Goal: Browse casually

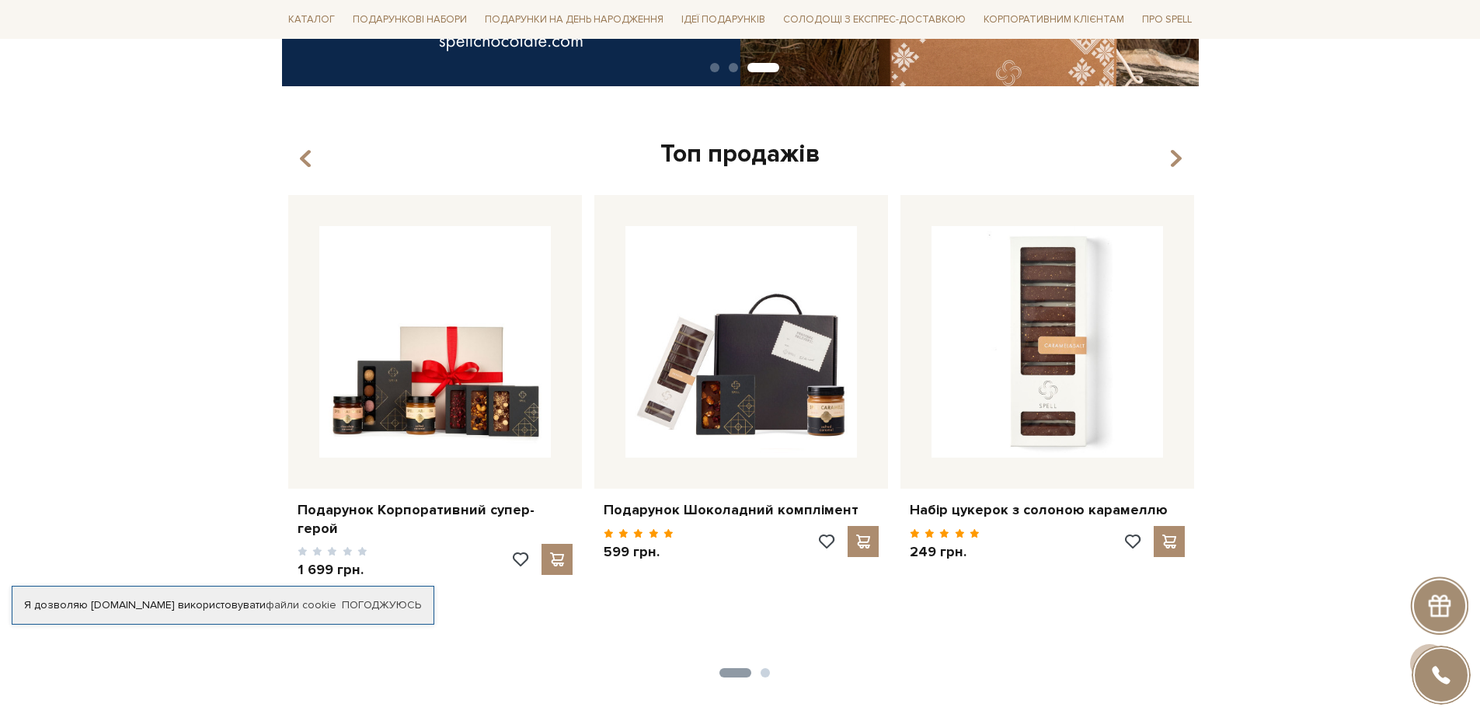
scroll to position [518, 0]
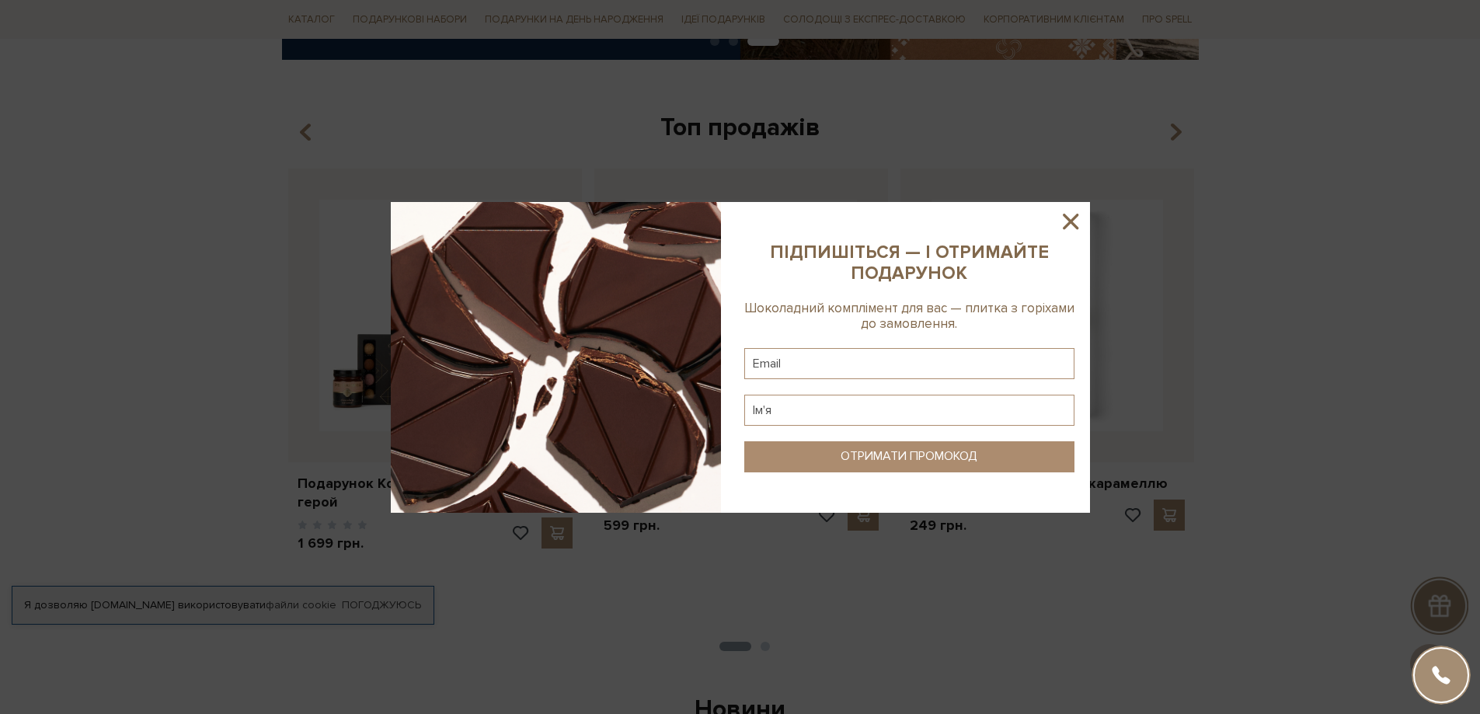
click at [1051, 215] on sys-column-static at bounding box center [909, 357] width 361 height 311
click at [1071, 221] on icon at bounding box center [1071, 222] width 16 height 16
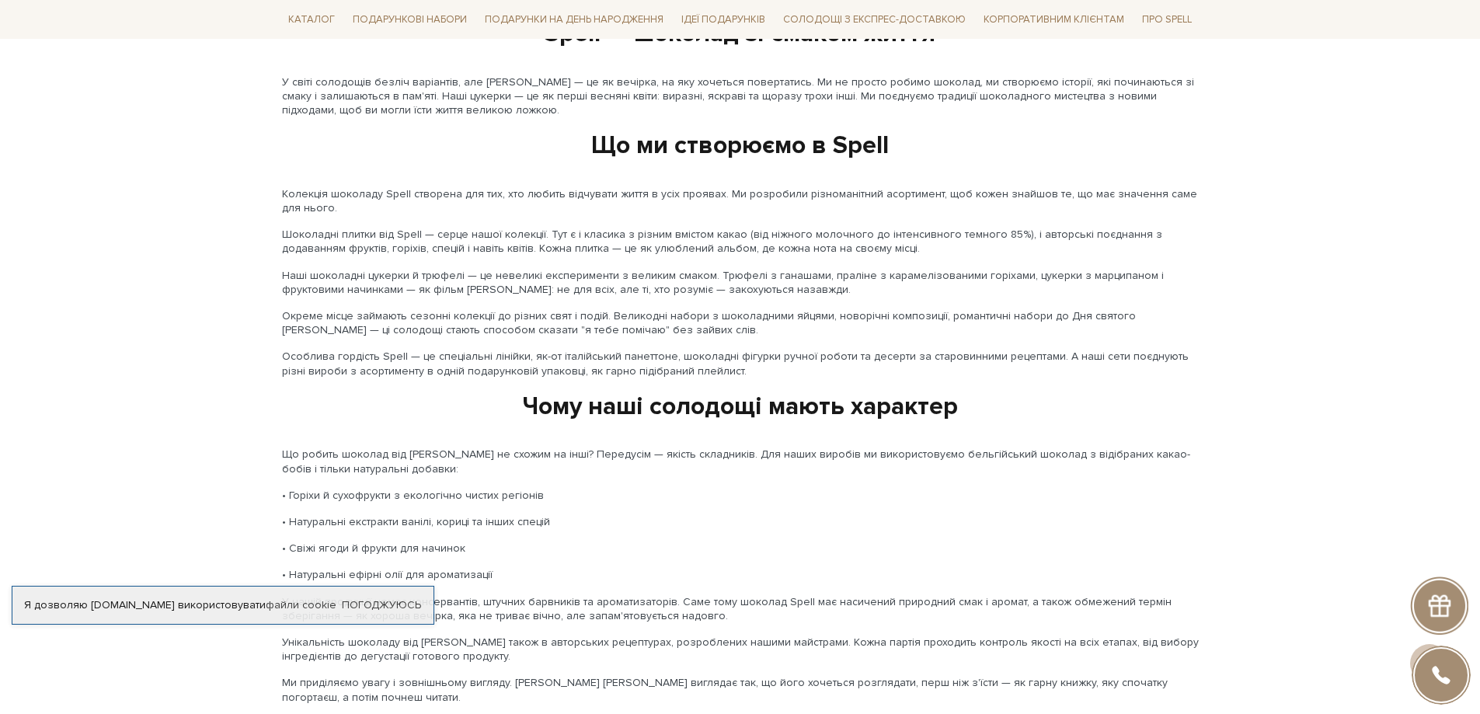
scroll to position [0, 0]
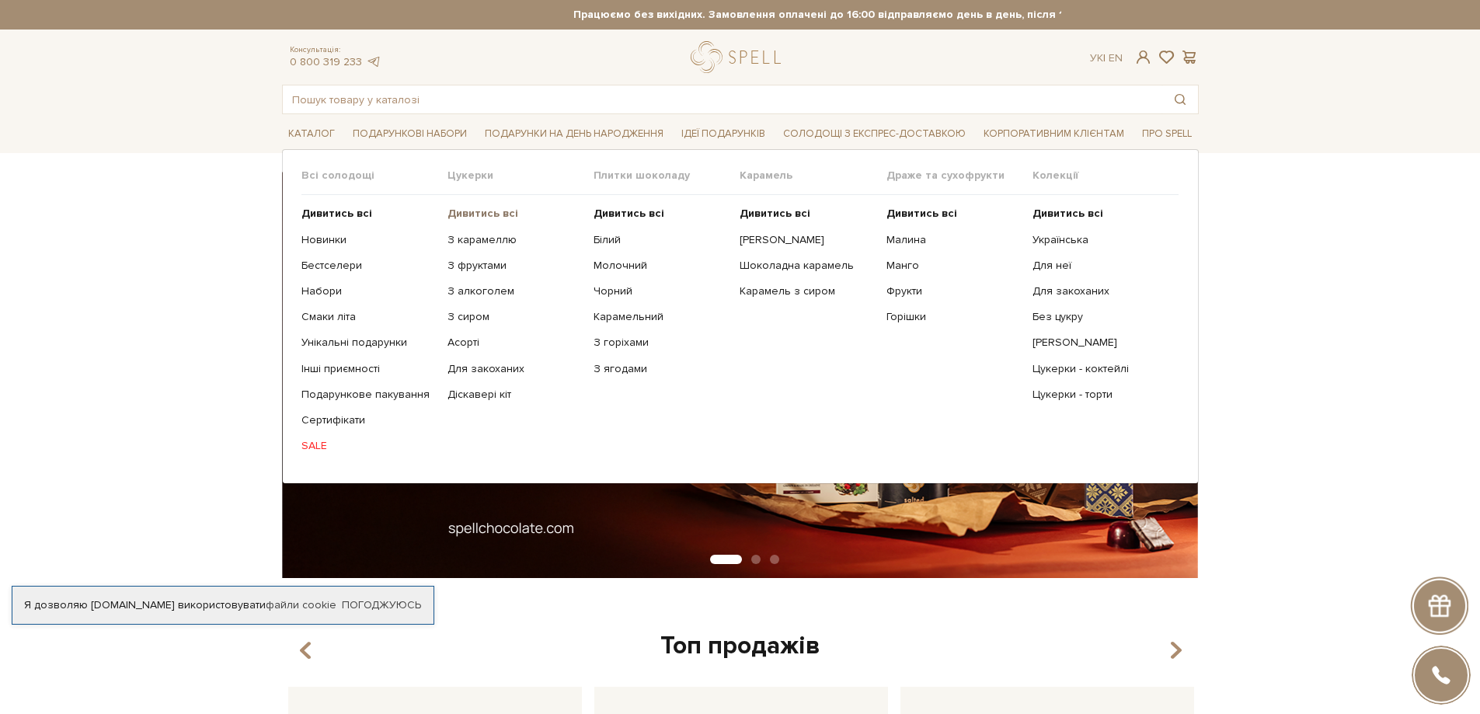
click at [484, 212] on b "Дивитись всі" at bounding box center [482, 213] width 71 height 13
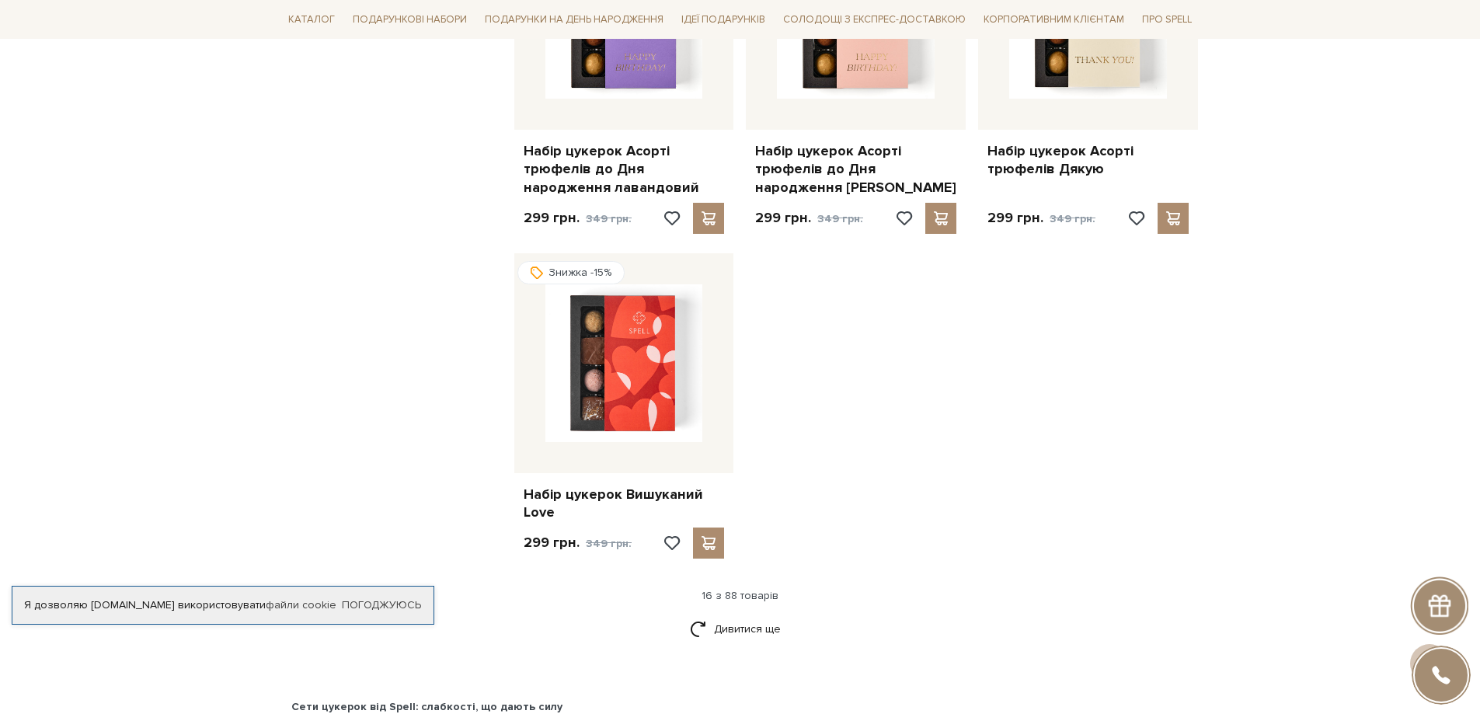
scroll to position [1709, 0]
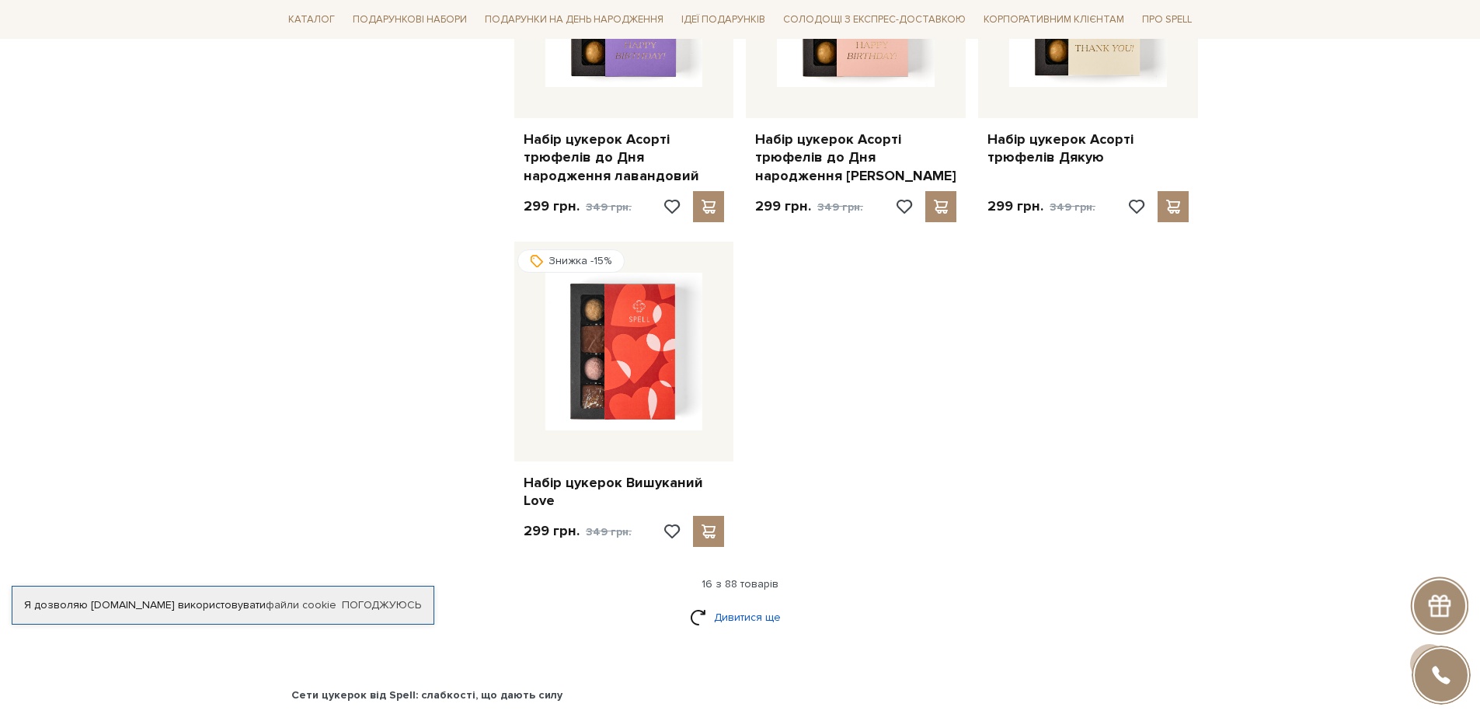
click at [745, 614] on link "Дивитися ще" at bounding box center [740, 617] width 101 height 27
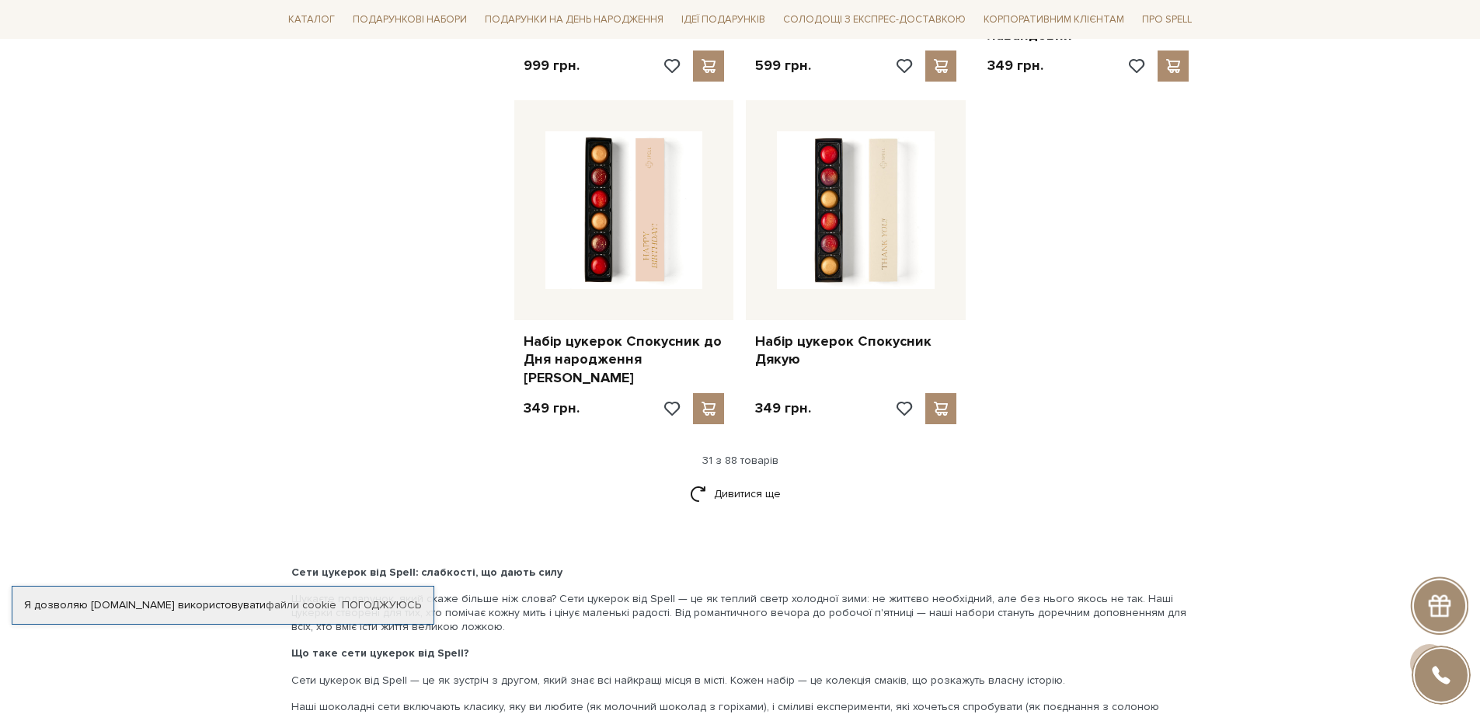
scroll to position [3548, 0]
click at [718, 478] on link "Дивитися ще" at bounding box center [740, 491] width 101 height 27
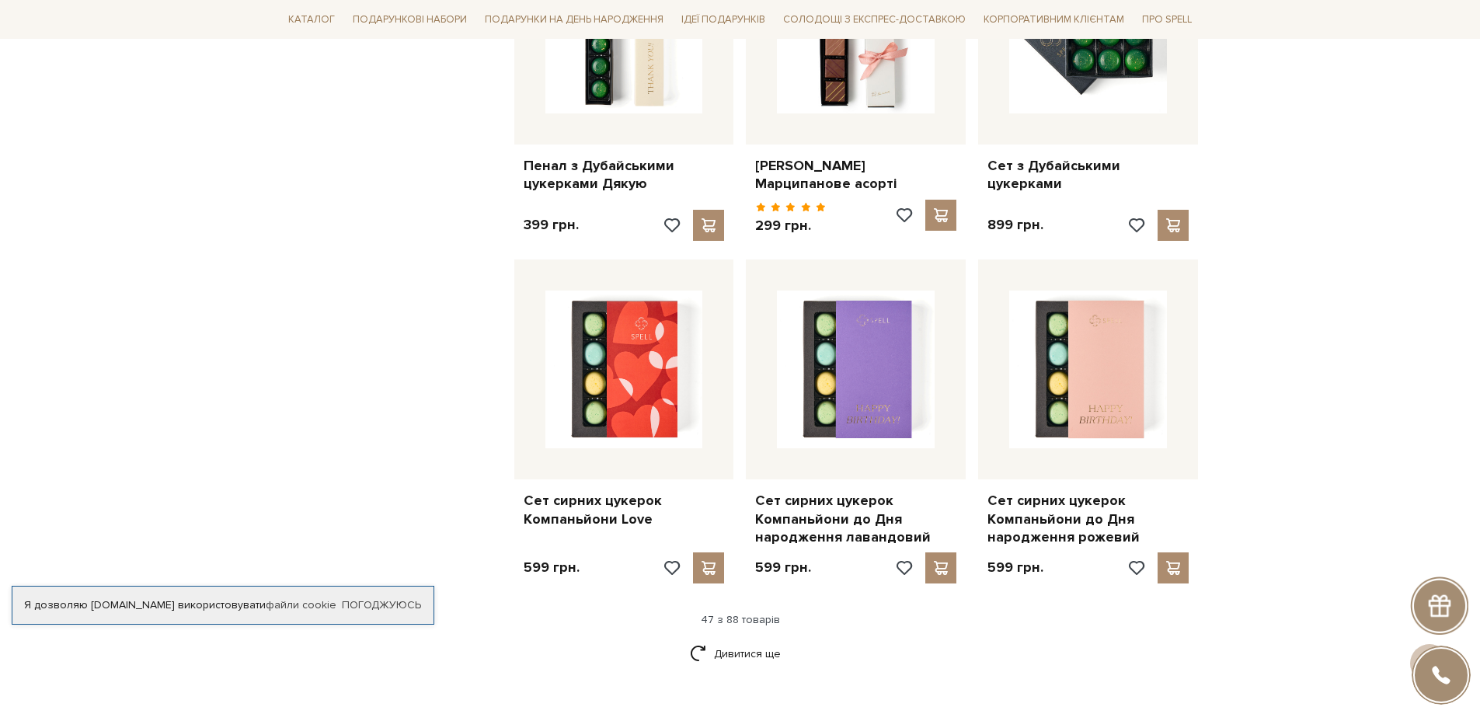
scroll to position [5101, 0]
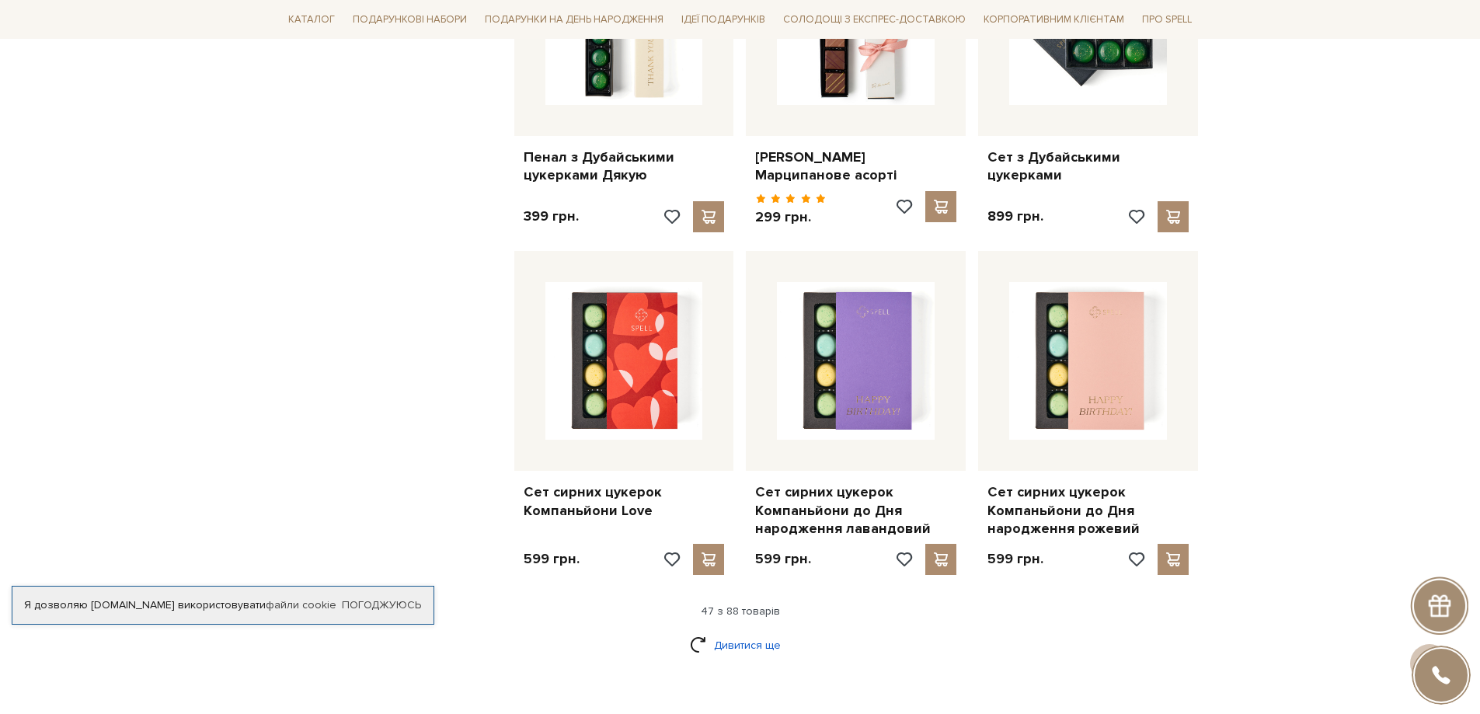
click at [716, 632] on link "Дивитися ще" at bounding box center [740, 645] width 101 height 27
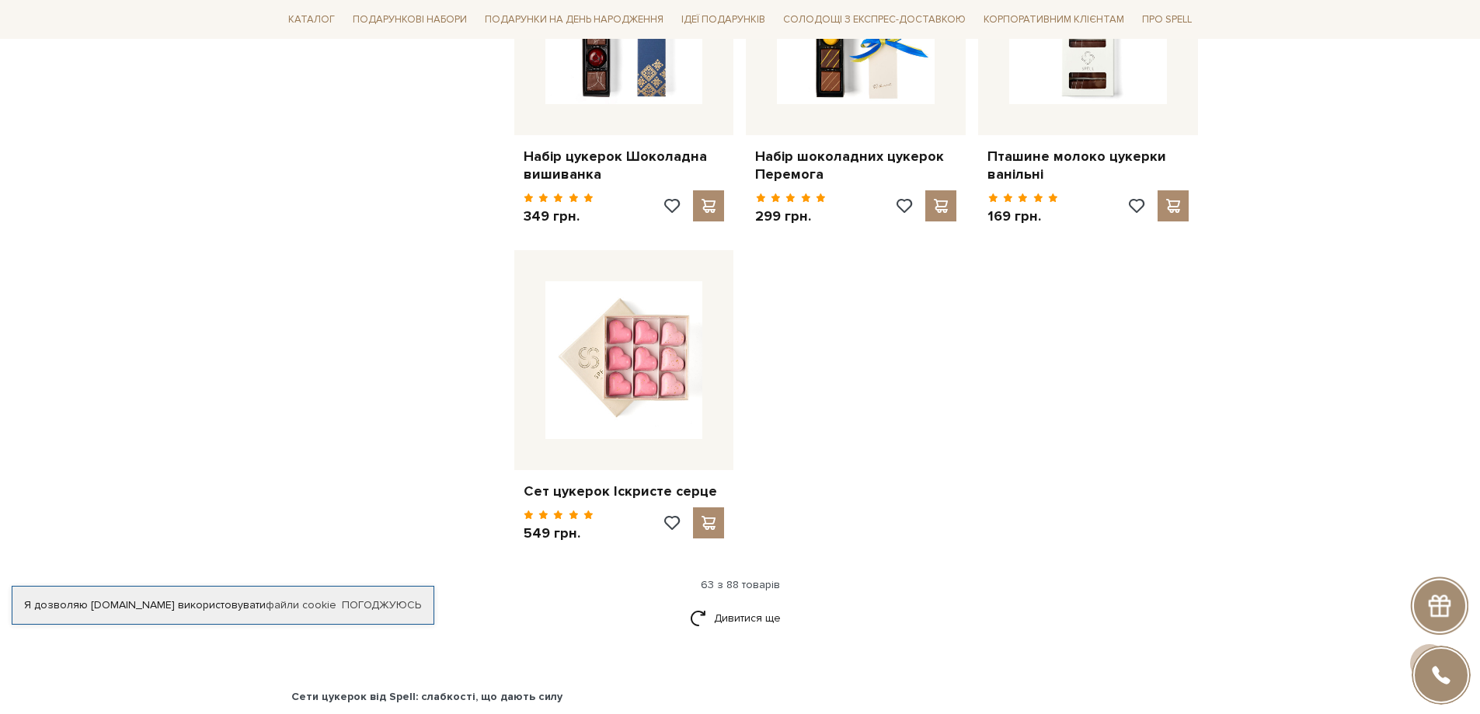
scroll to position [7146, 0]
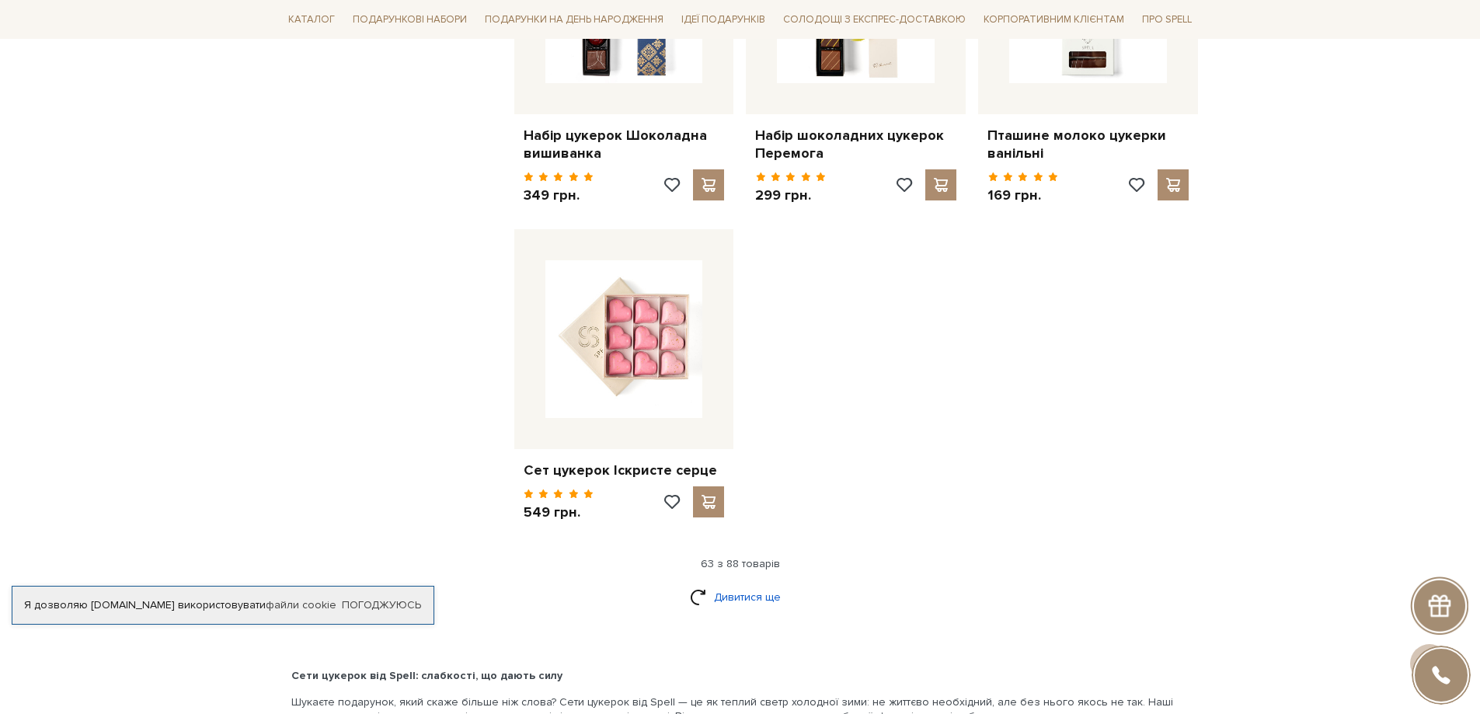
click at [717, 583] on link "Дивитися ще" at bounding box center [740, 596] width 101 height 27
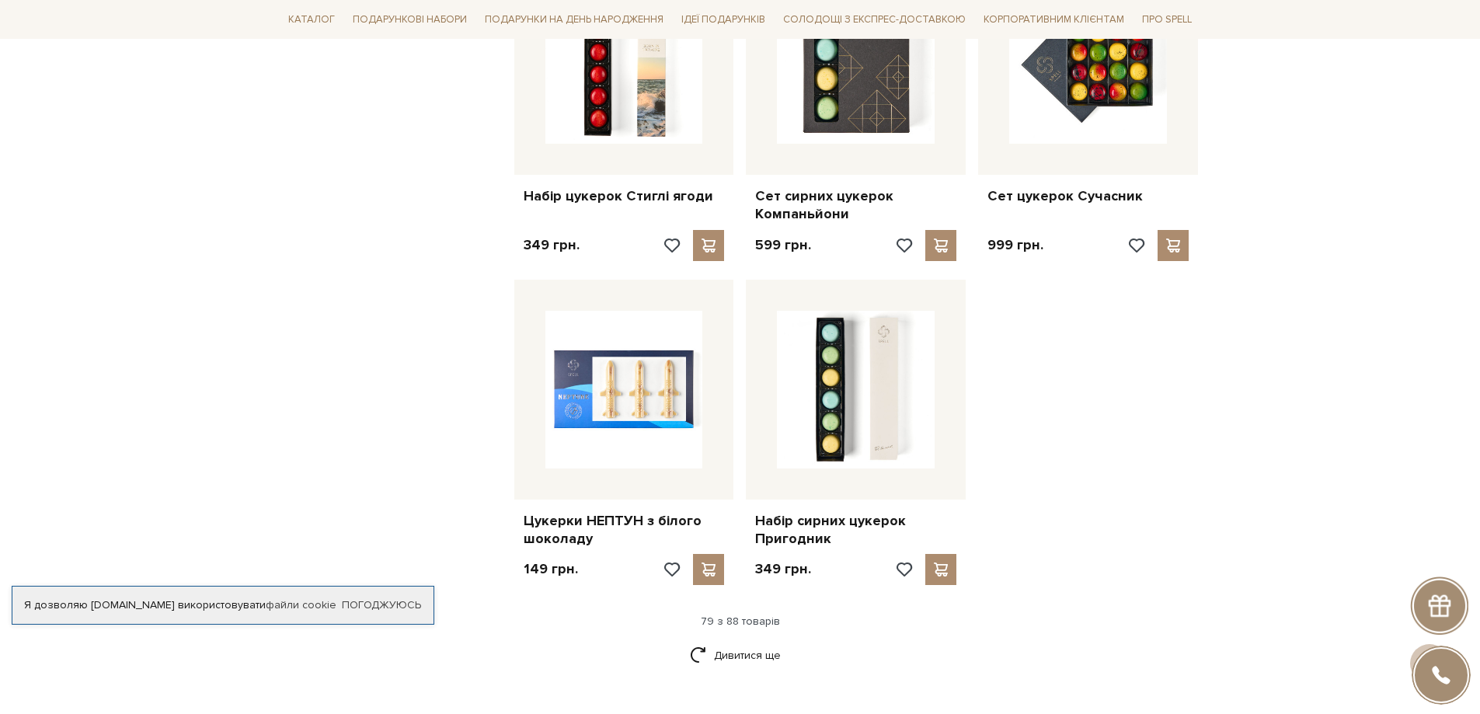
scroll to position [8778, 0]
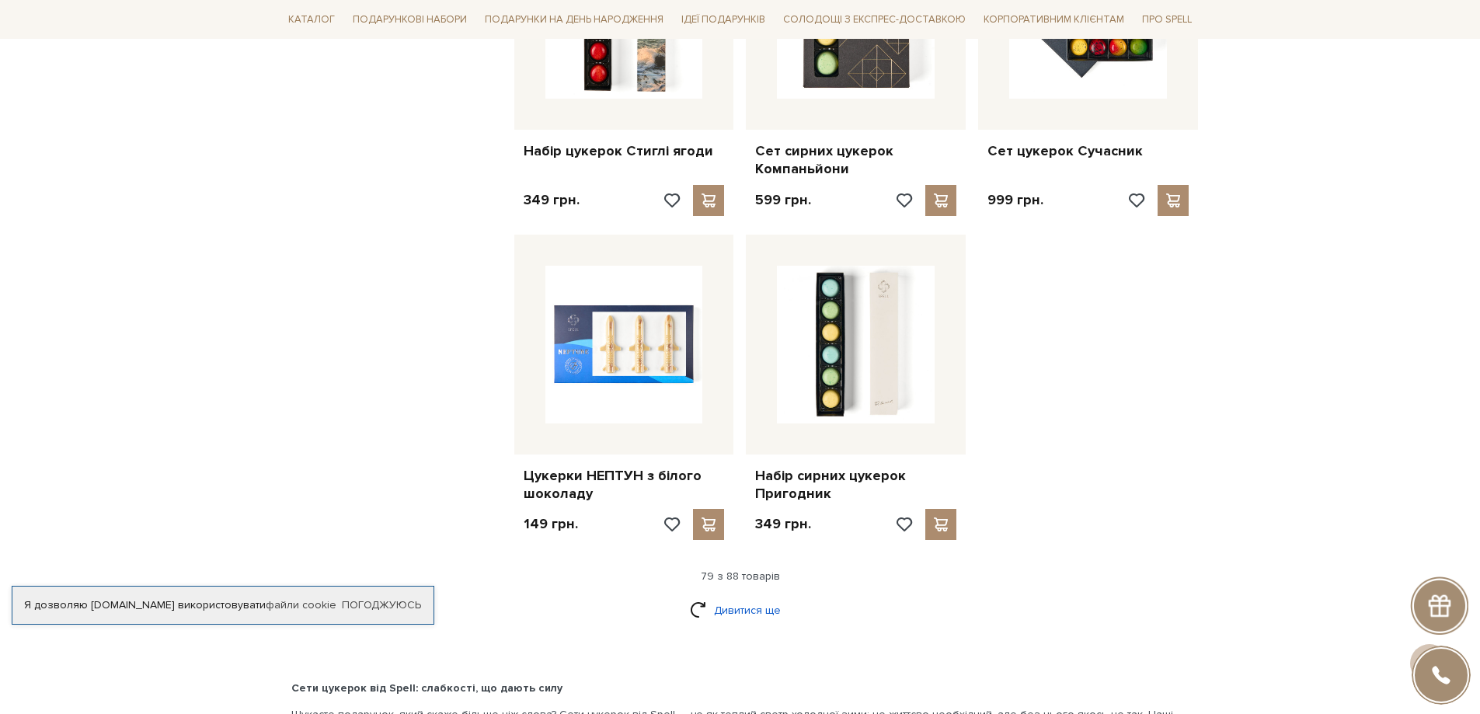
click at [736, 597] on link "Дивитися ще" at bounding box center [740, 610] width 101 height 27
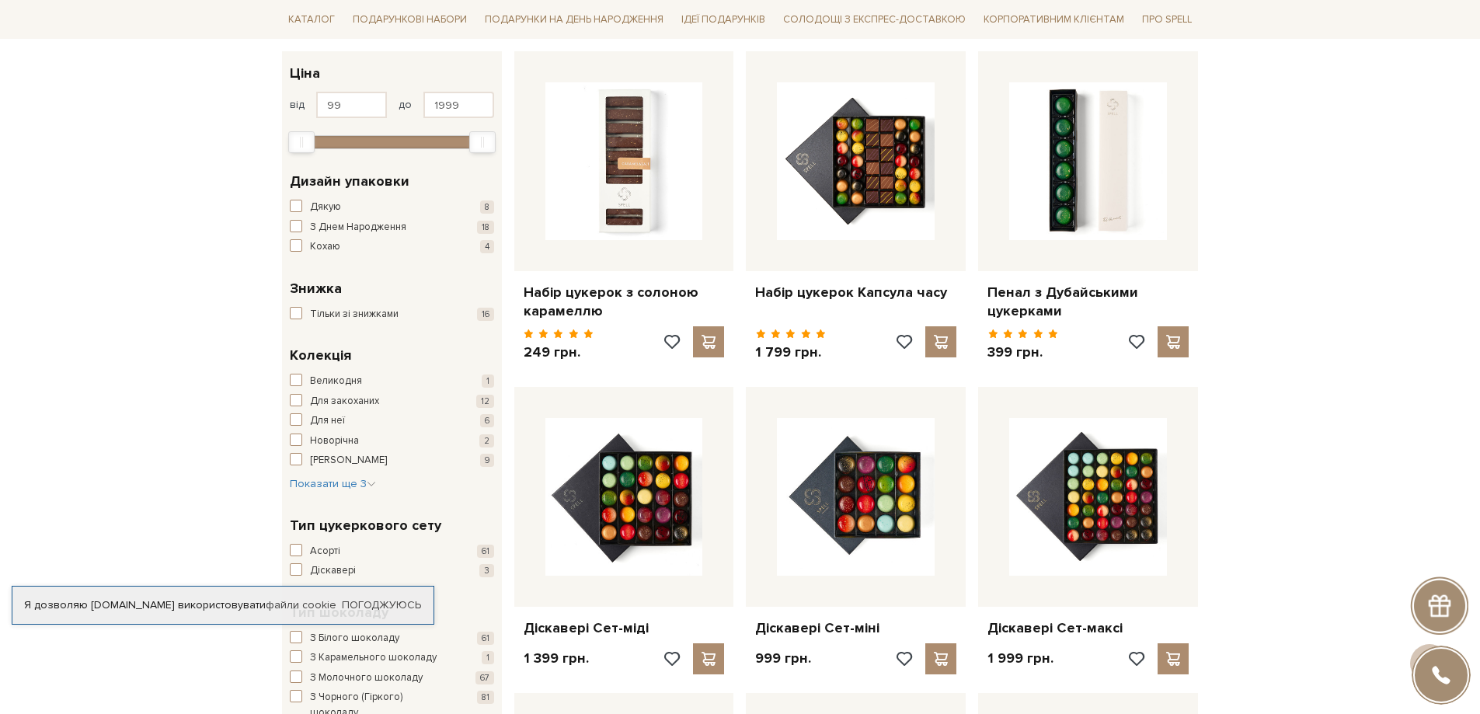
scroll to position [285, 0]
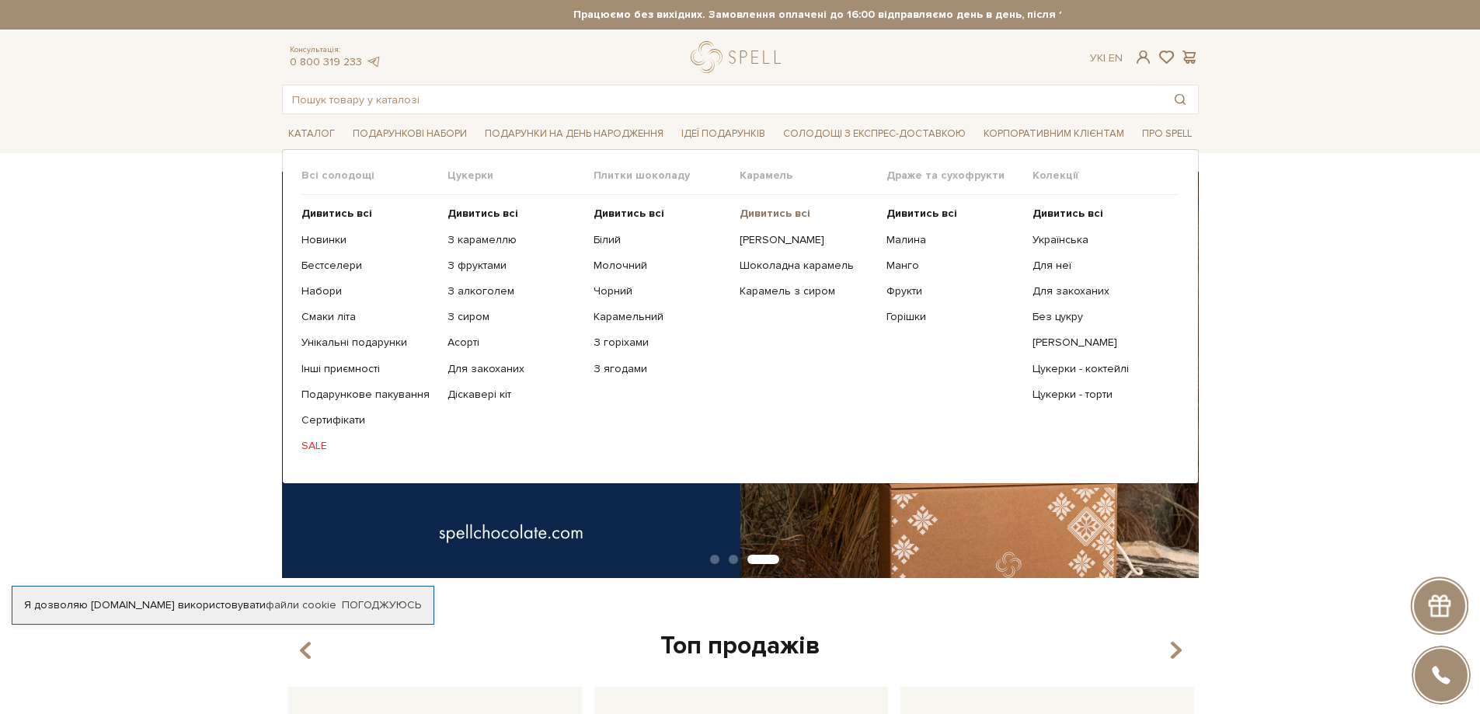
click at [777, 207] on b "Дивитись всі" at bounding box center [774, 213] width 71 height 13
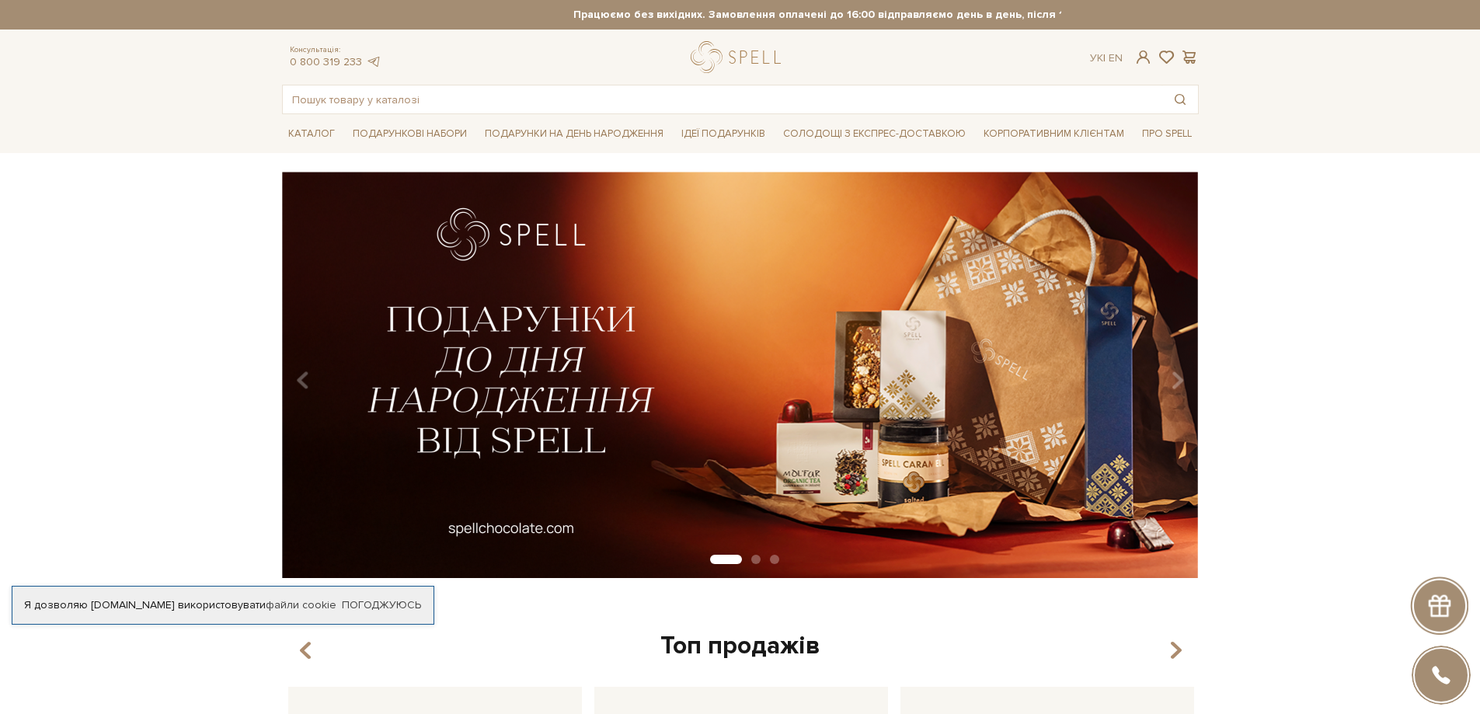
click at [755, 558] on button "Carousel Page 2" at bounding box center [755, 559] width 9 height 9
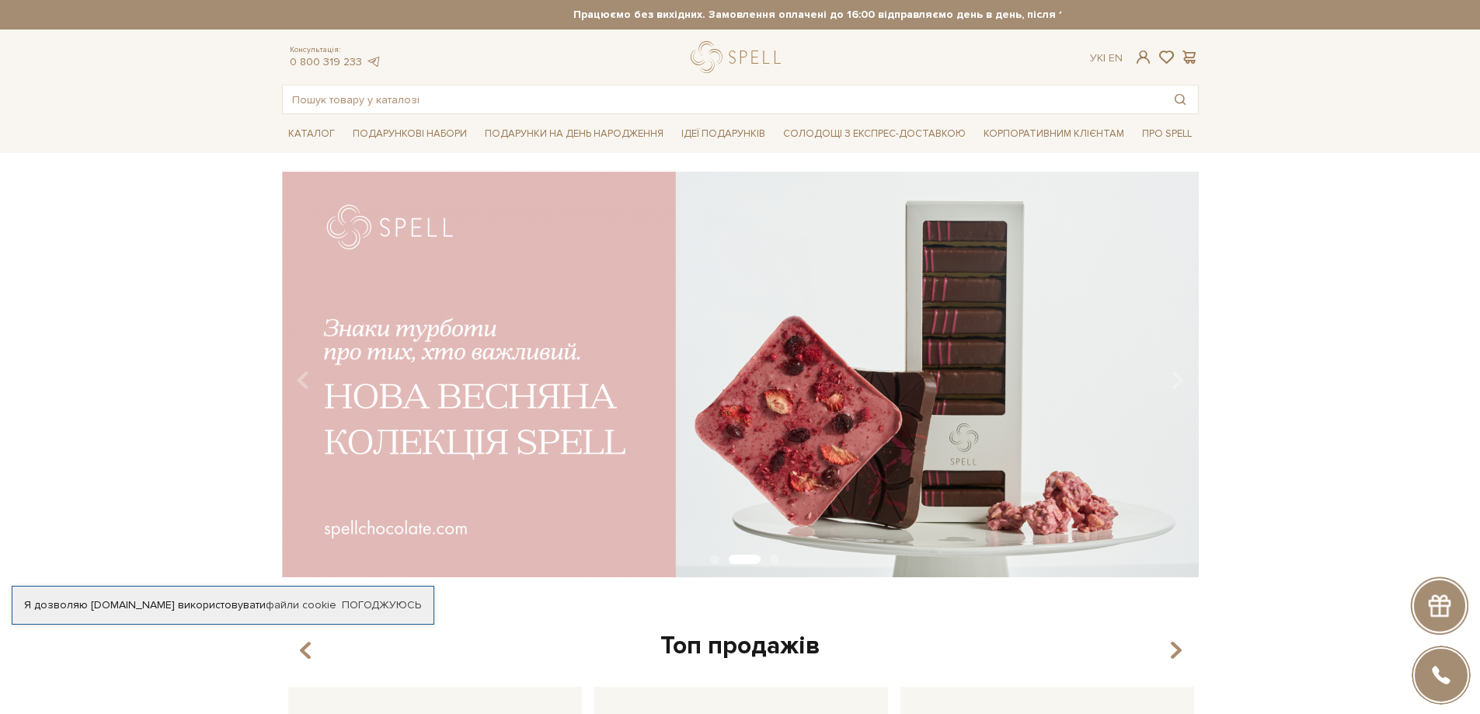
click at [743, 452] on img at bounding box center [740, 375] width 917 height 406
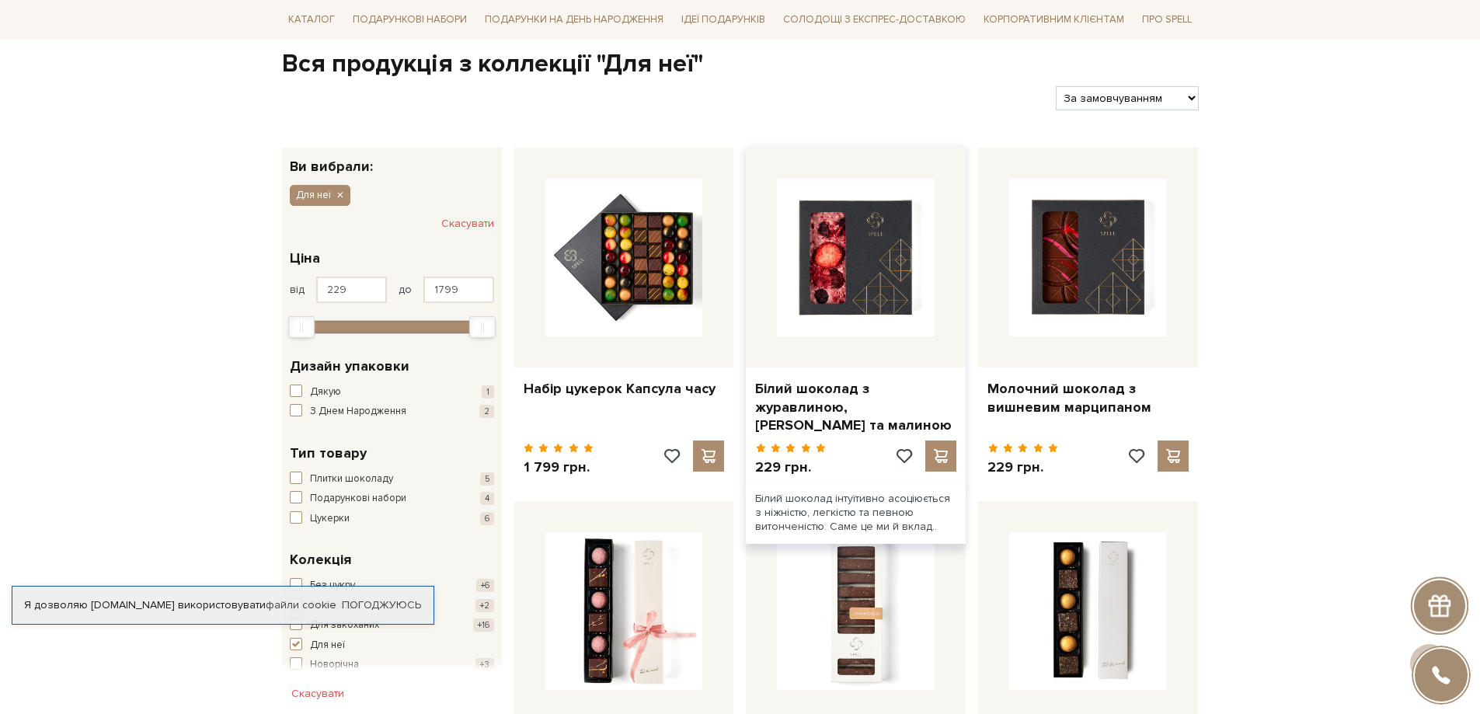
scroll to position [155, 0]
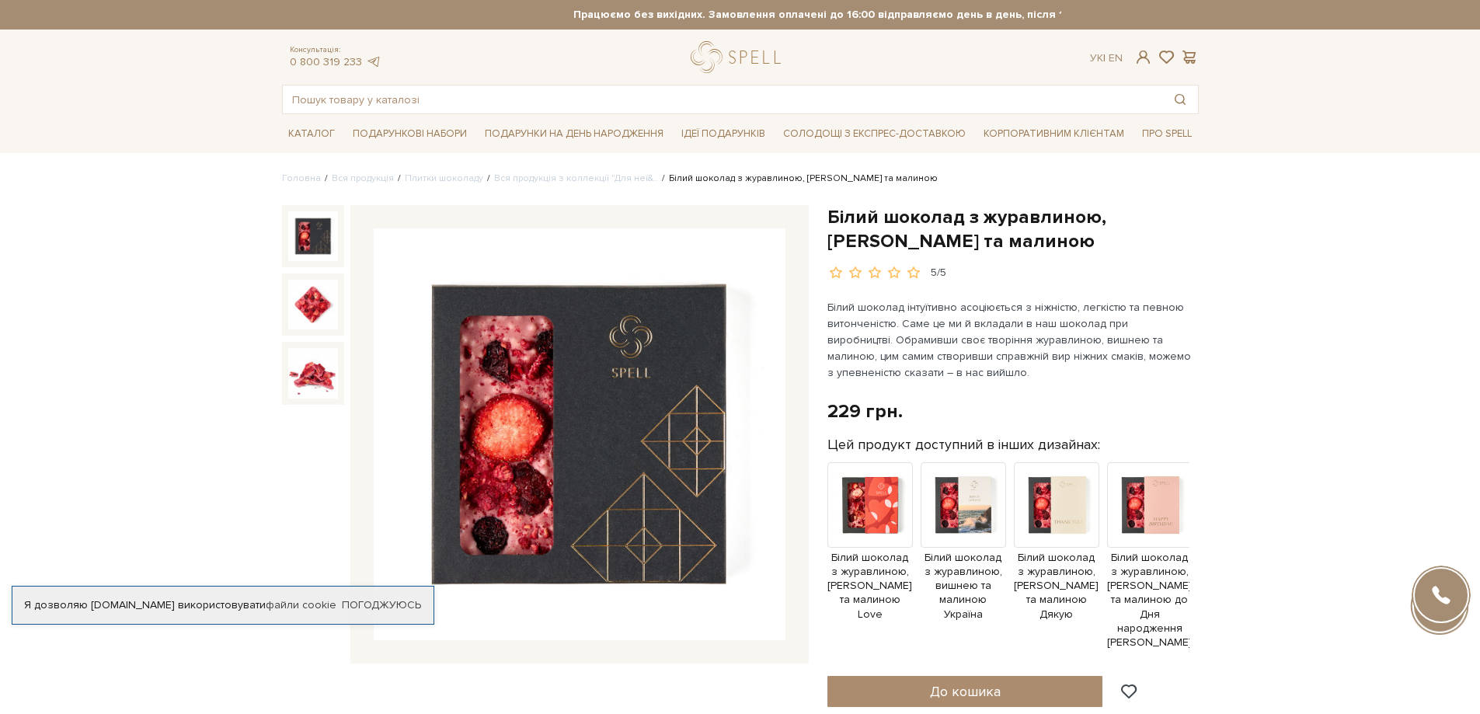
click at [316, 316] on img at bounding box center [313, 305] width 50 height 50
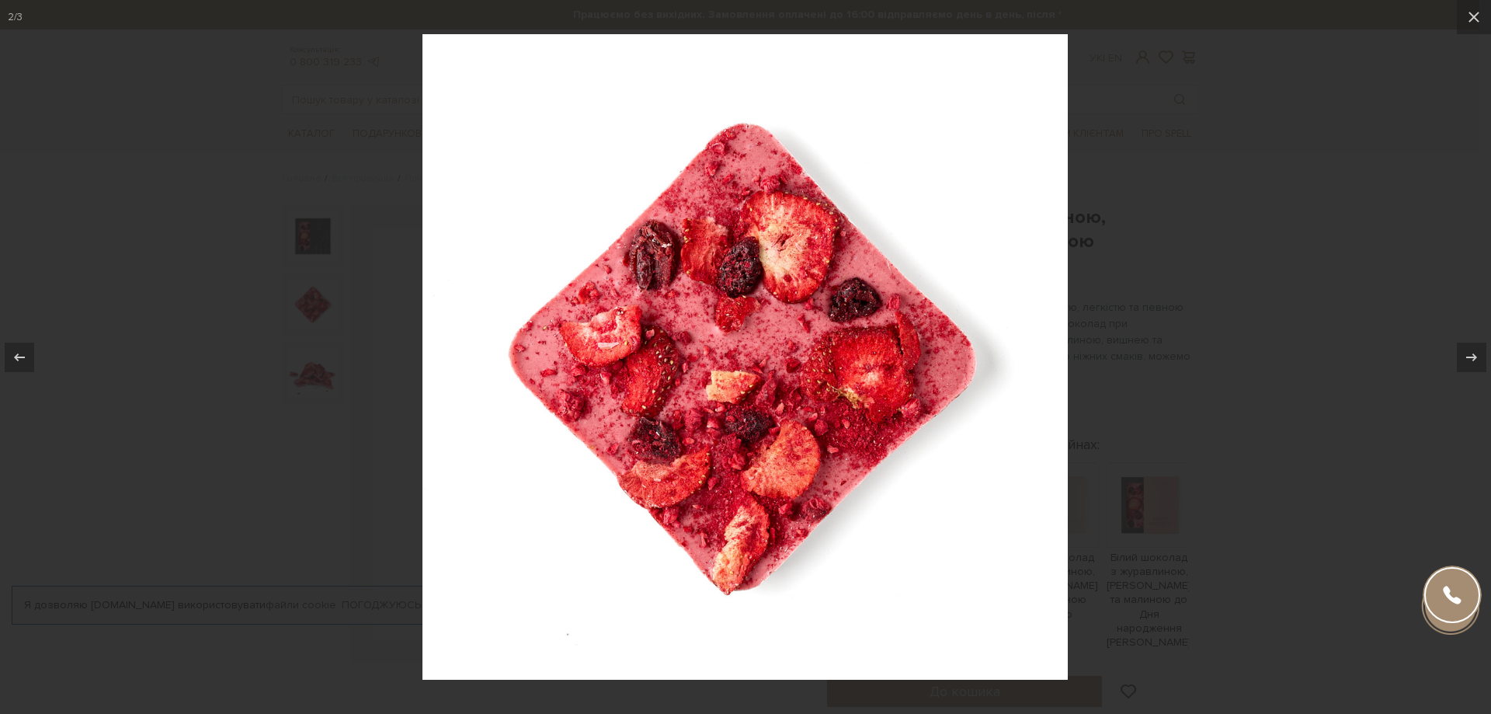
drag, startPoint x: 1275, startPoint y: 202, endPoint x: 1285, endPoint y: 188, distance: 16.8
click at [1275, 203] on div at bounding box center [745, 357] width 1491 height 714
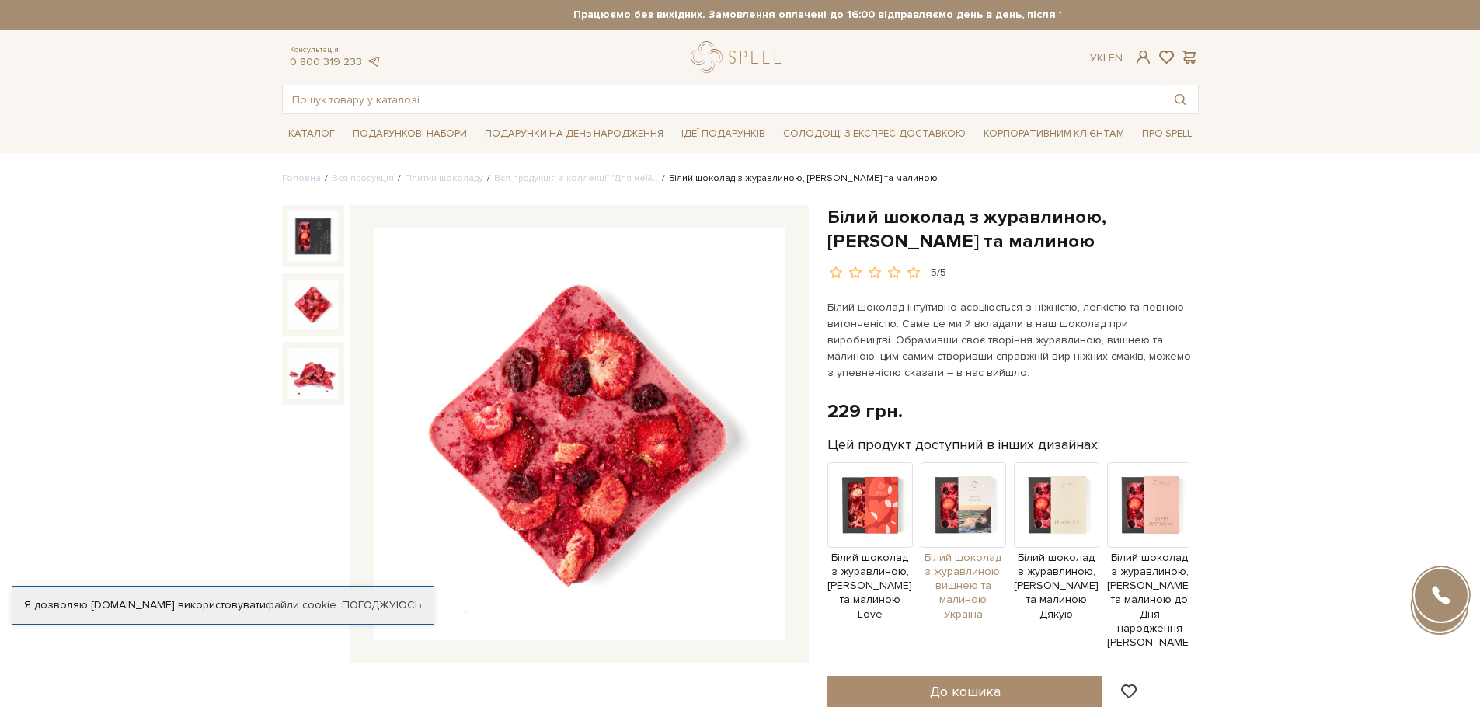
click at [962, 503] on img at bounding box center [962, 504] width 85 height 85
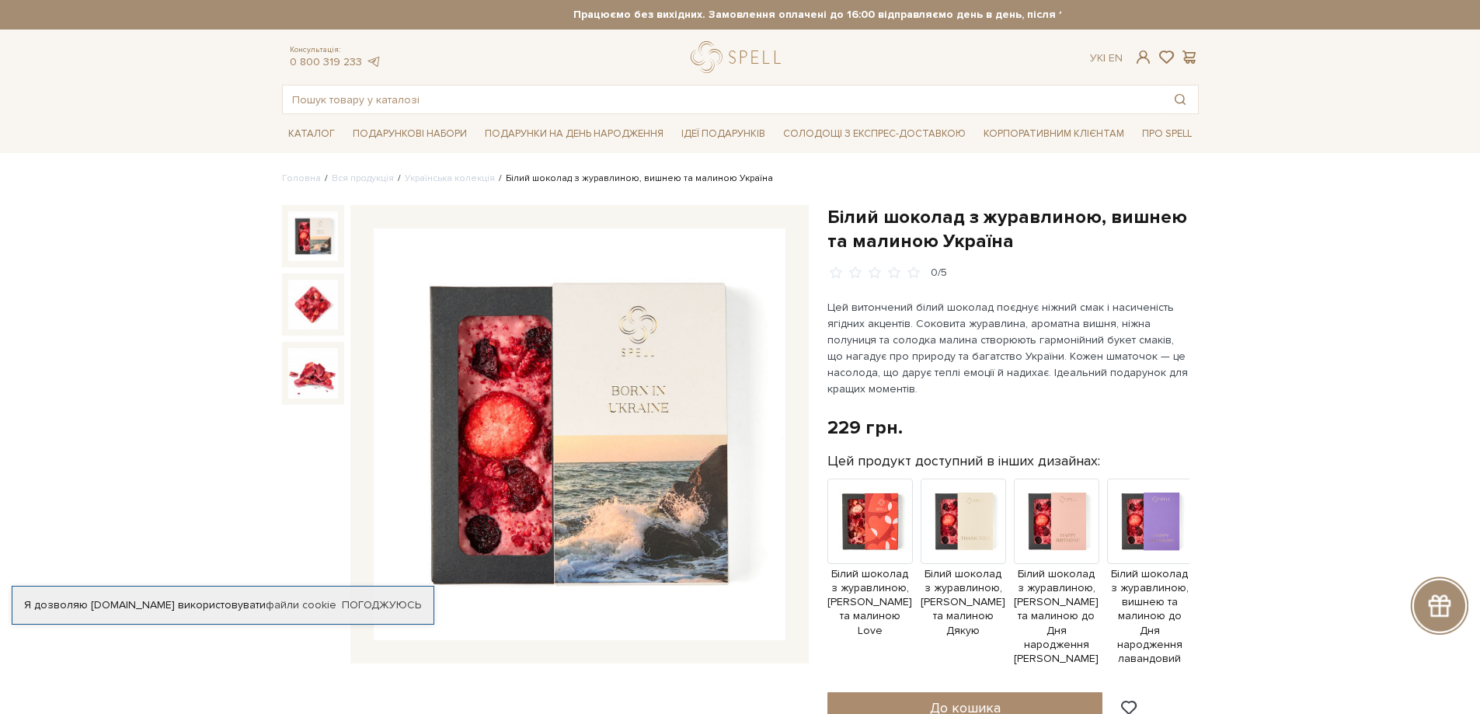
click at [1073, 518] on img at bounding box center [1056, 520] width 85 height 85
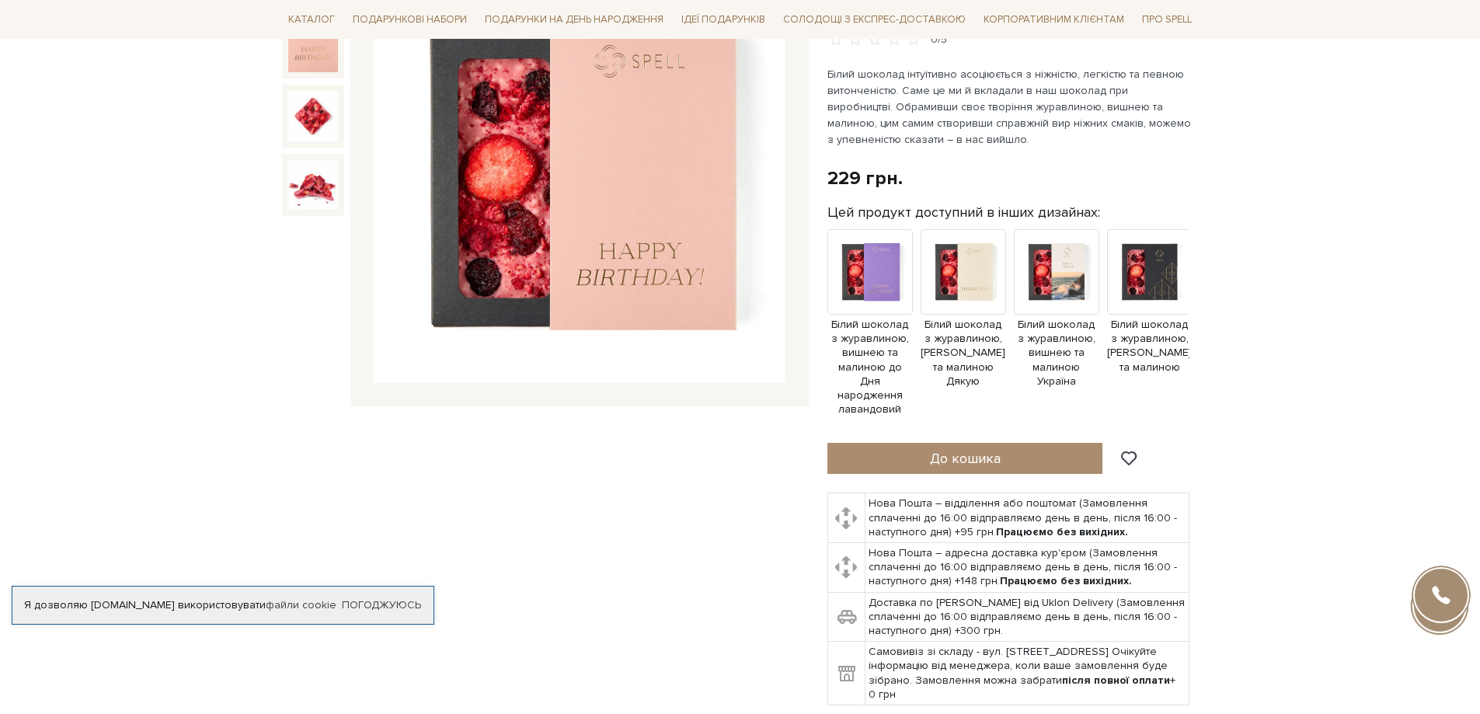
scroll to position [259, 0]
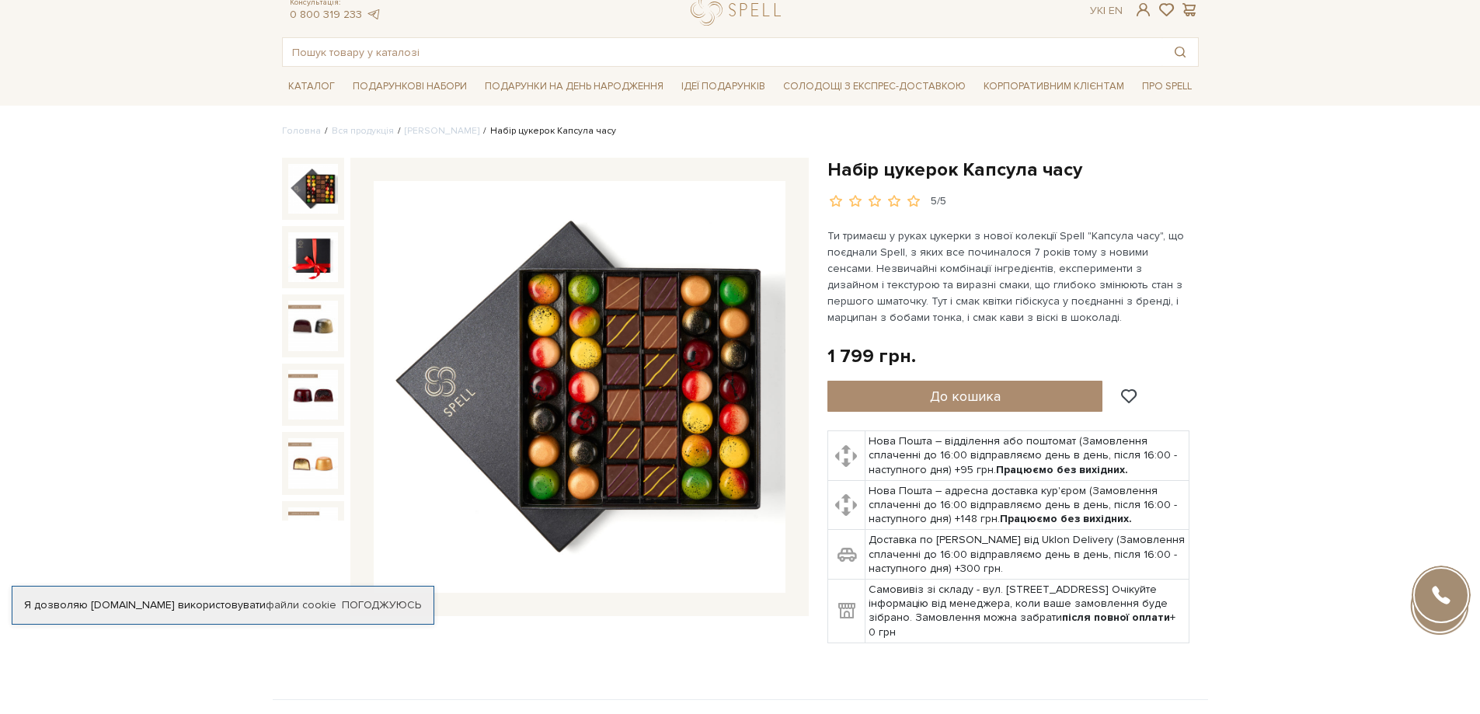
scroll to position [52, 0]
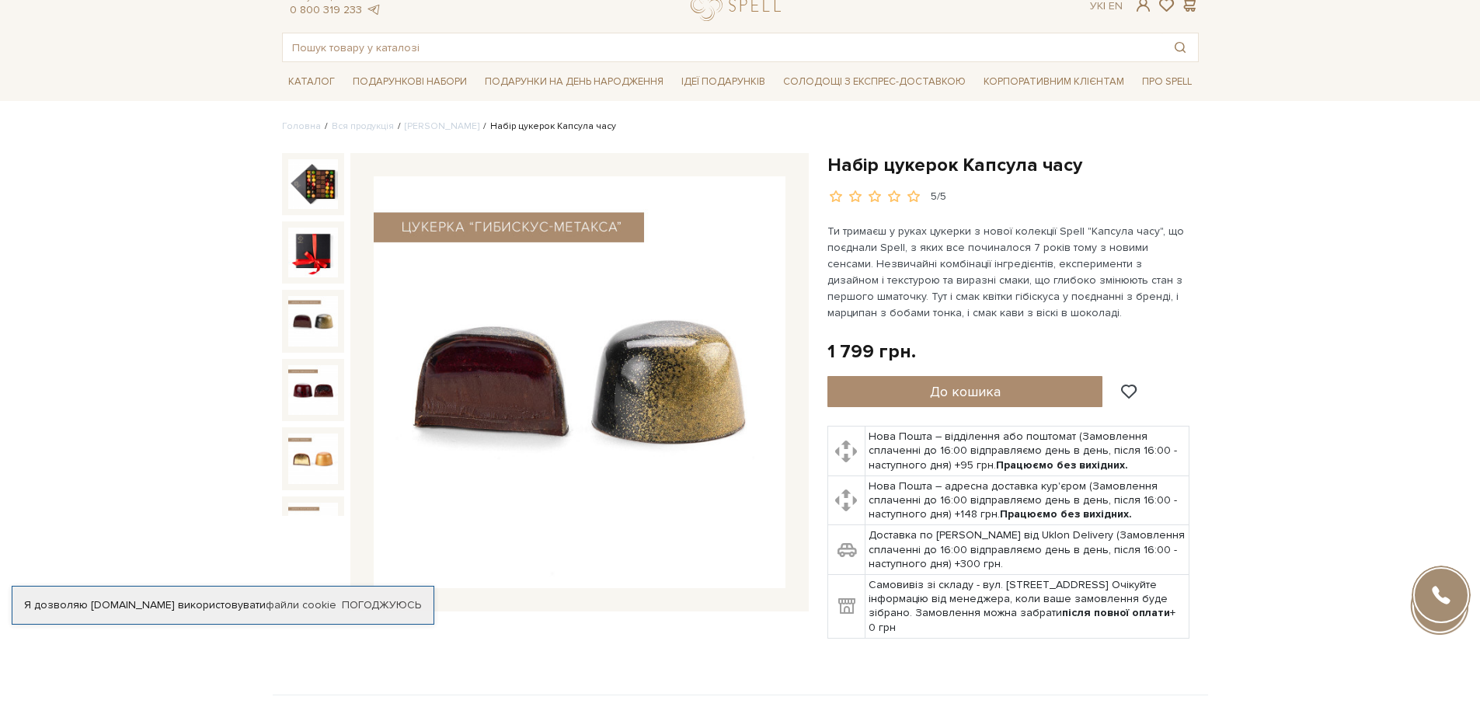
click at [310, 318] on img at bounding box center [313, 321] width 50 height 50
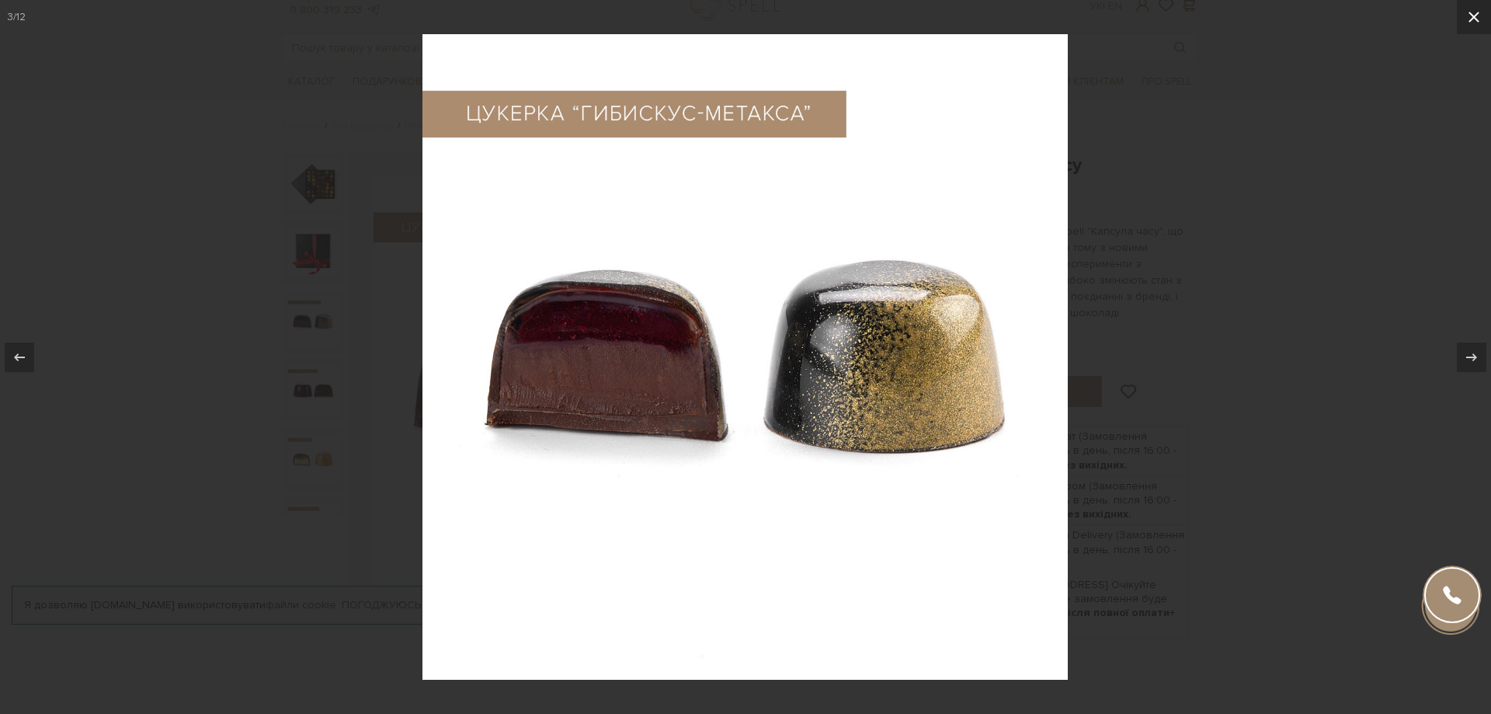
click at [1469, 14] on icon at bounding box center [1474, 17] width 19 height 19
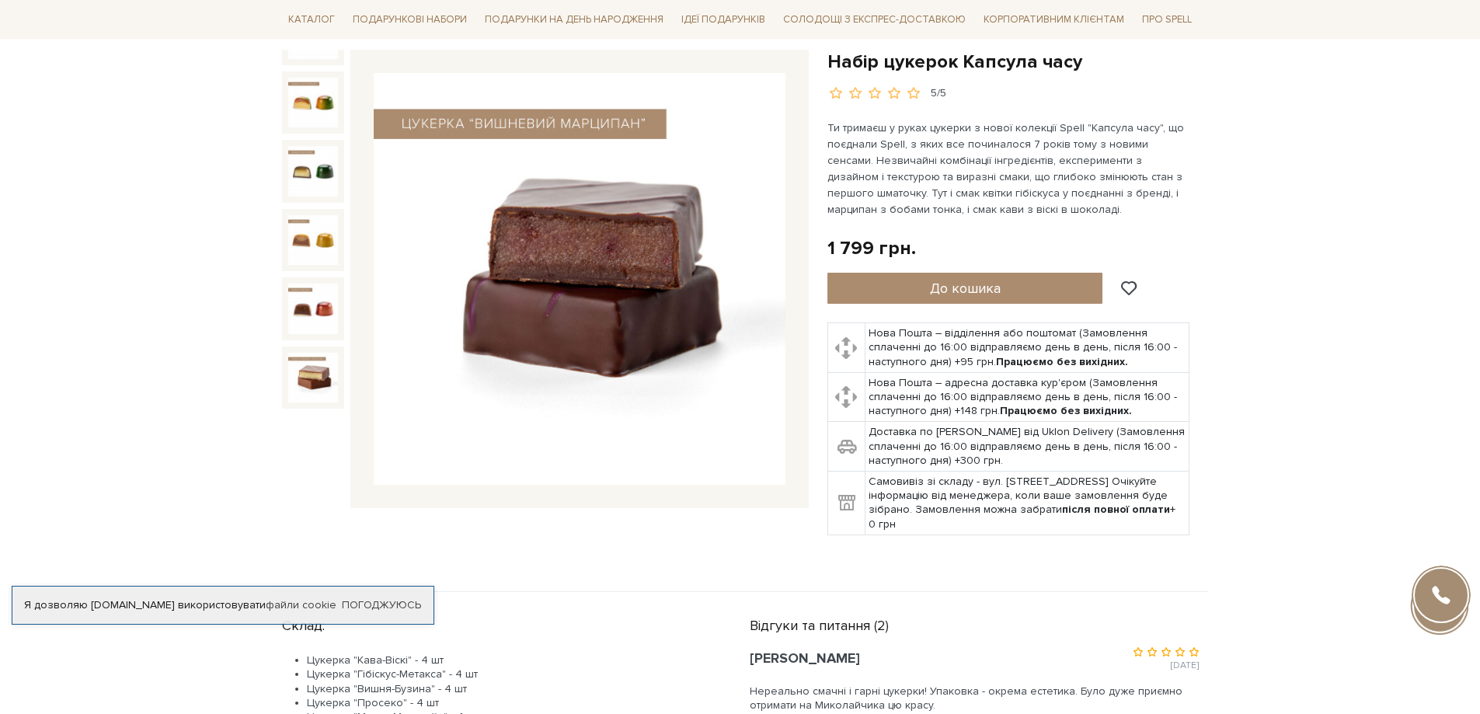
scroll to position [300, 0]
